Goal: Navigation & Orientation: Find specific page/section

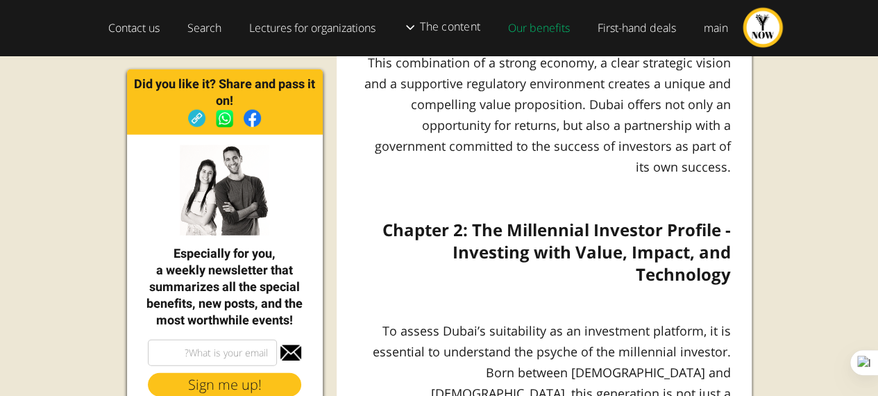
scroll to position [4181, 0]
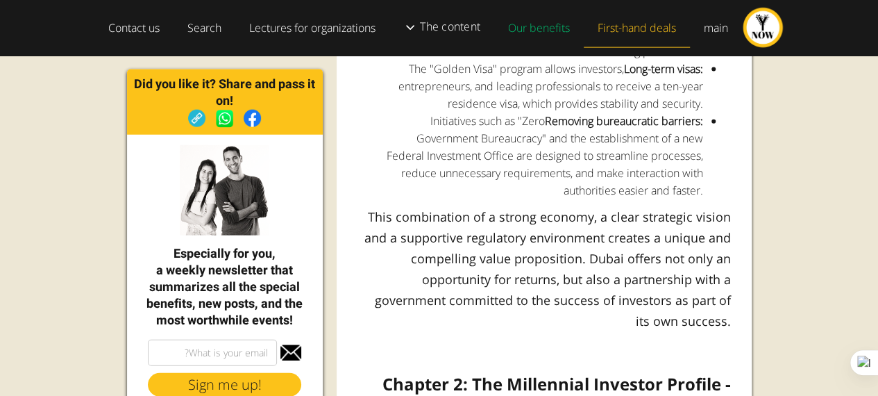
click at [631, 28] on font "First-hand deals" at bounding box center [636, 27] width 78 height 15
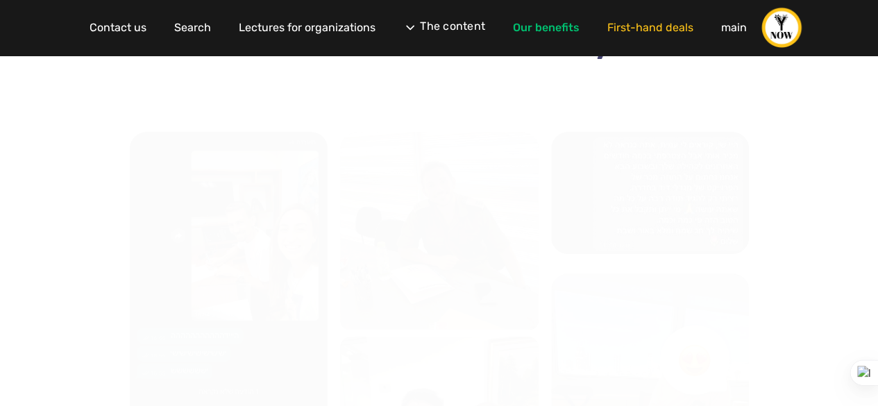
scroll to position [2379, 0]
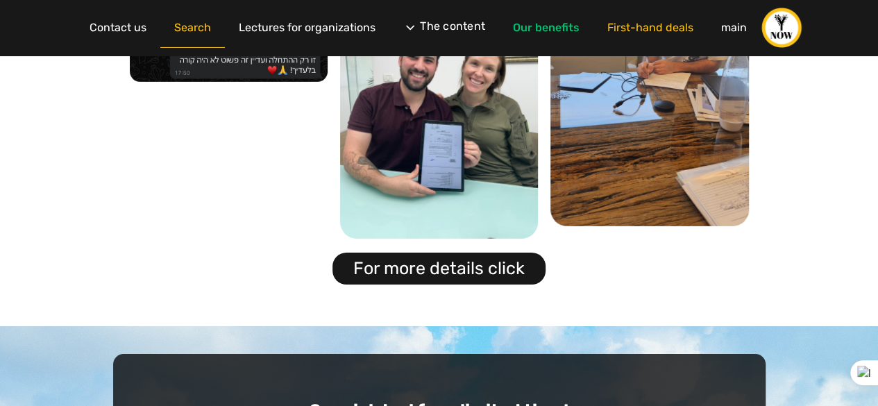
click at [189, 28] on font "Search" at bounding box center [192, 27] width 37 height 13
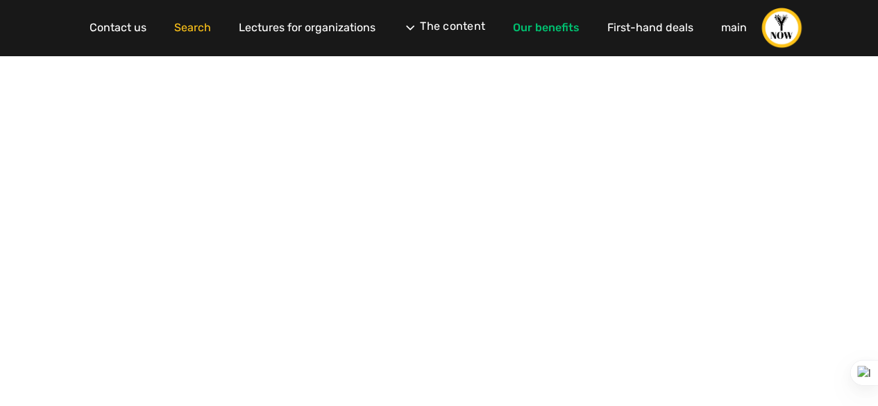
scroll to position [170, 0]
